Goal: Transaction & Acquisition: Purchase product/service

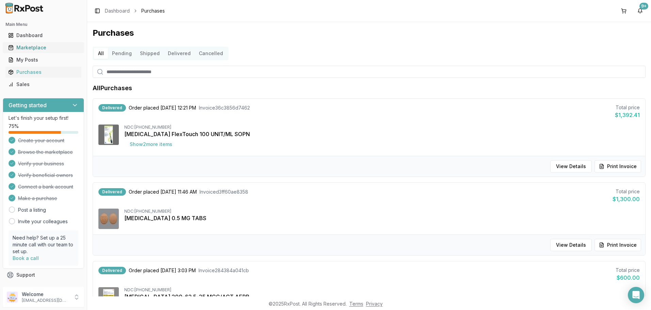
click at [29, 48] on div "Marketplace" at bounding box center [43, 47] width 70 height 7
click at [185, 72] on input "search" at bounding box center [369, 72] width 553 height 12
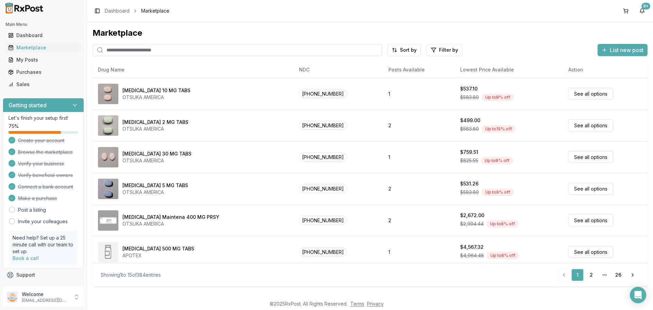
click at [196, 51] on input "search" at bounding box center [238, 50] width 290 height 12
type input "****"
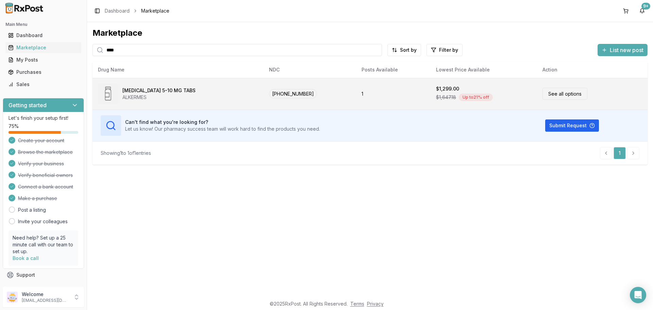
click at [546, 91] on link "See all options" at bounding box center [565, 94] width 45 height 12
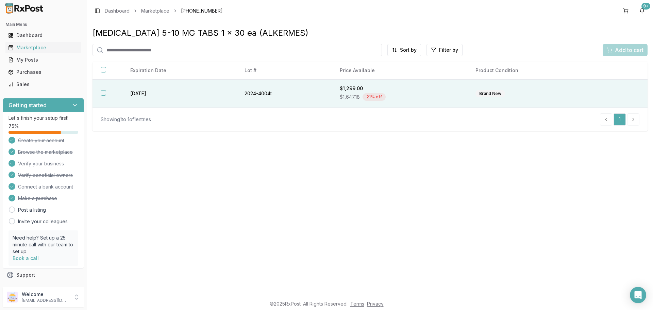
click at [103, 94] on button "button" at bounding box center [103, 92] width 5 height 5
click at [622, 50] on span "Add to cart" at bounding box center [629, 50] width 29 height 8
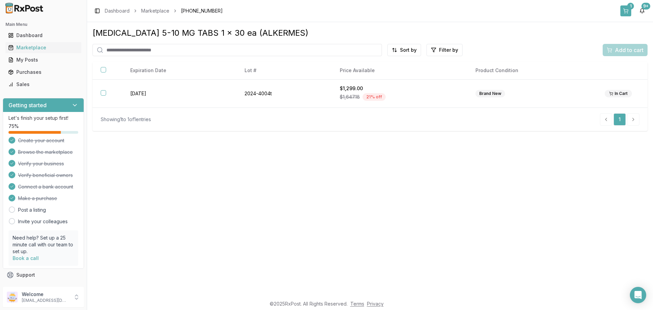
click at [623, 10] on button "1" at bounding box center [626, 10] width 11 height 11
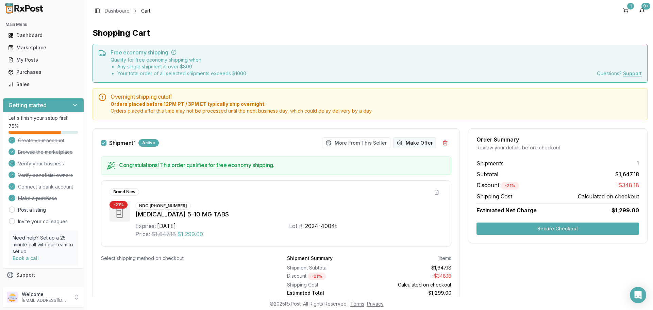
click at [411, 139] on button "Make Offer" at bounding box center [414, 142] width 43 height 11
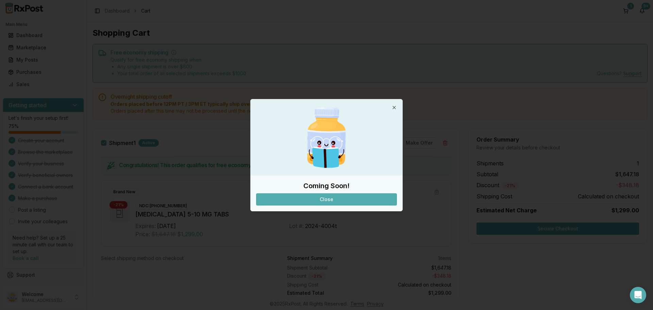
click at [331, 197] on button "Close" at bounding box center [326, 199] width 141 height 12
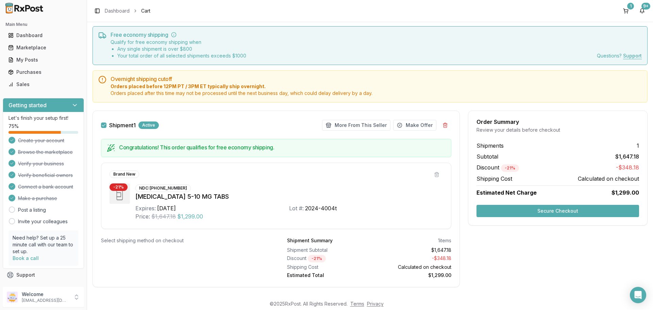
scroll to position [28, 0]
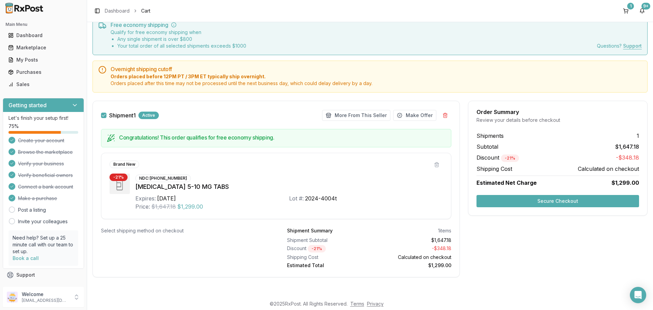
click at [564, 200] on button "Secure Checkout" at bounding box center [558, 201] width 163 height 12
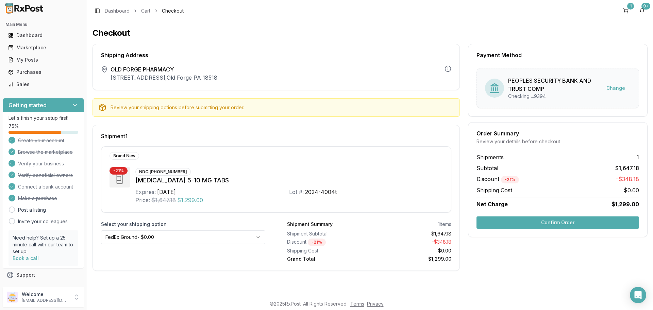
click at [549, 223] on button "Confirm Order" at bounding box center [558, 222] width 163 height 12
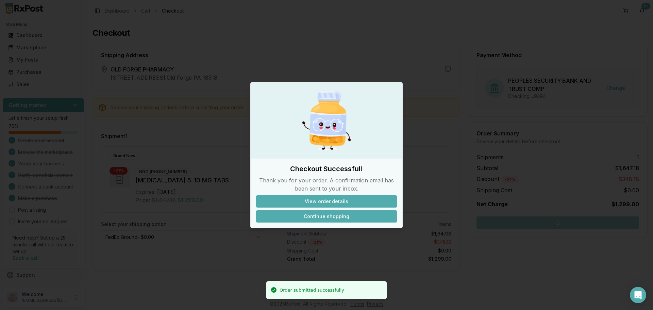
click at [329, 216] on button "Continue shopping" at bounding box center [326, 216] width 141 height 12
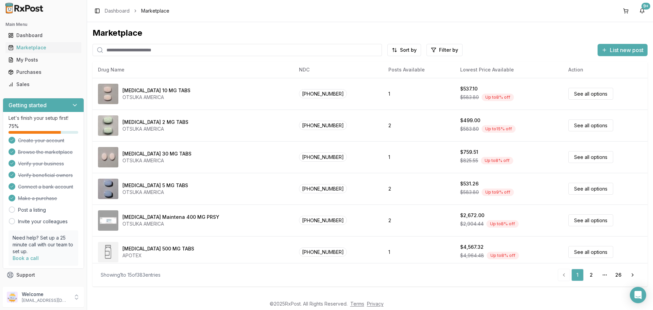
click at [242, 51] on input "search" at bounding box center [238, 50] width 290 height 12
type input "*******"
